Goal: Subscribe to service/newsletter

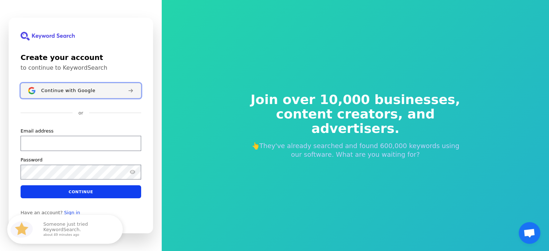
click at [68, 90] on span "Continue with Google" at bounding box center [68, 91] width 54 height 6
